Goal: Information Seeking & Learning: Compare options

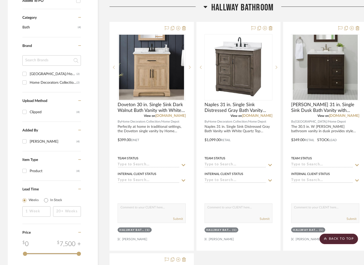
scroll to position [279, 0]
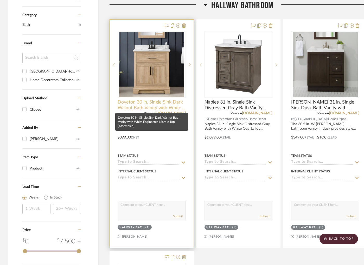
click at [150, 103] on span "Doveton 30 in. Single Sink Dark Walnut Bath Vanity with White Engineered Marble…" at bounding box center [152, 104] width 68 height 11
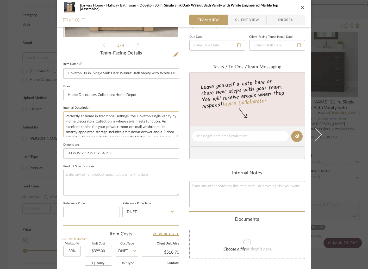
scroll to position [112, 0]
click at [300, 9] on button "close" at bounding box center [302, 7] width 5 height 5
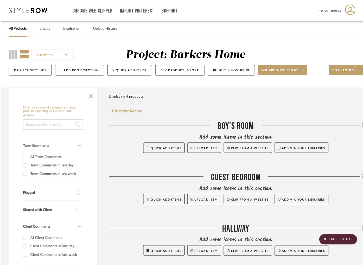
scroll to position [279, 0]
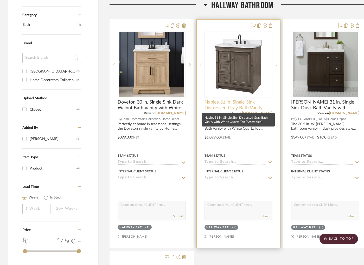
click at [240, 106] on span "Naples 31 in. Single Sink Distressed Gray Bath Vanity with White Quartz Top (As…" at bounding box center [239, 104] width 68 height 11
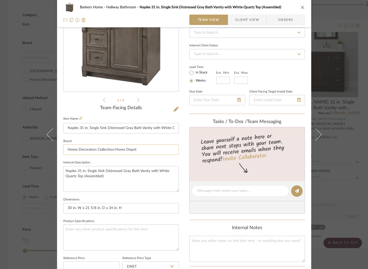
scroll to position [0, 0]
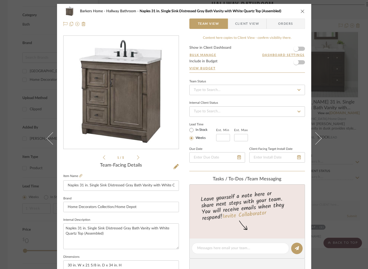
click at [301, 12] on icon "close" at bounding box center [302, 11] width 4 height 4
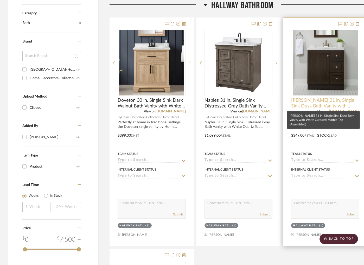
scroll to position [280, 0]
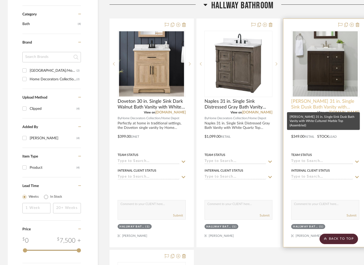
click at [318, 101] on span "[PERSON_NAME] 31 in. Single Sink Dusk Bath Vanity with White Cultured Marble To…" at bounding box center [325, 103] width 68 height 11
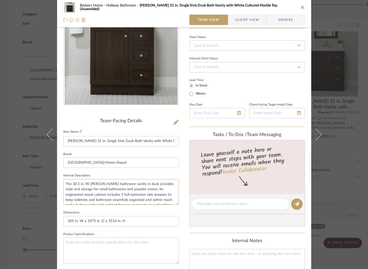
scroll to position [39, 0]
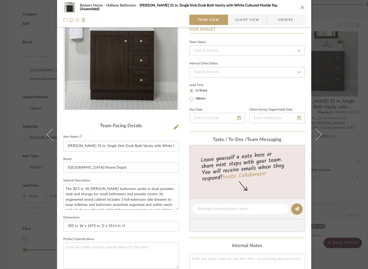
click at [245, 21] on span "Client View" at bounding box center [247, 20] width 24 height 10
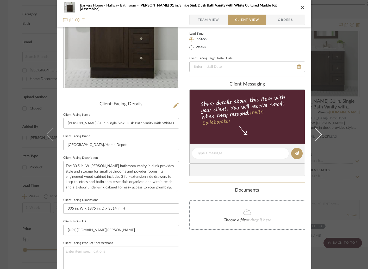
scroll to position [61, 0]
click at [300, 6] on icon "close" at bounding box center [302, 7] width 4 height 4
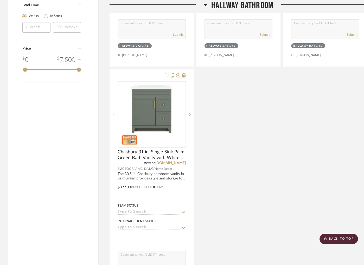
scroll to position [467, 0]
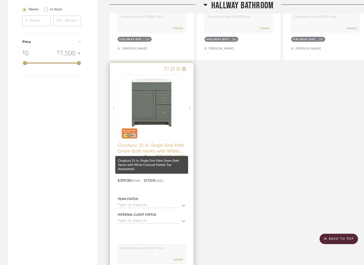
click at [140, 146] on span "Chasbury 31 in. Single Sink Palm Green Bath Vanity with White Cultured Marble T…" at bounding box center [152, 147] width 68 height 11
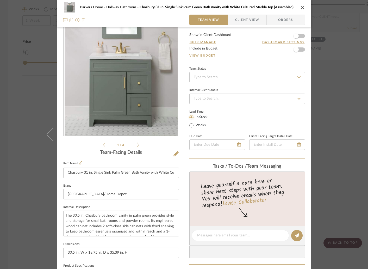
scroll to position [0, 0]
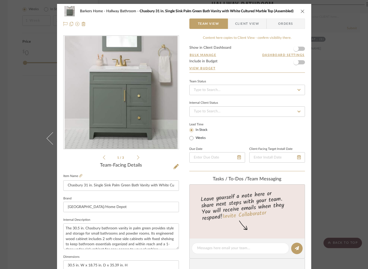
click at [300, 10] on icon "close" at bounding box center [302, 11] width 4 height 4
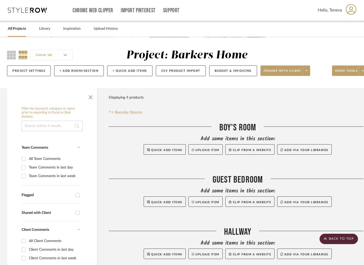
scroll to position [0, 1]
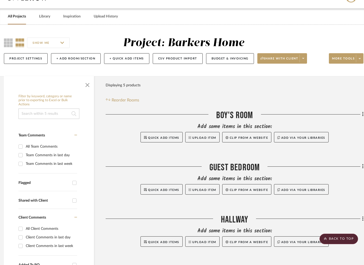
scroll to position [9, 4]
